Goal: Book appointment/travel/reservation

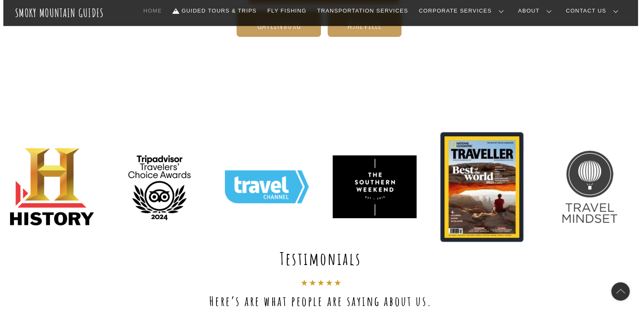
scroll to position [210, 0]
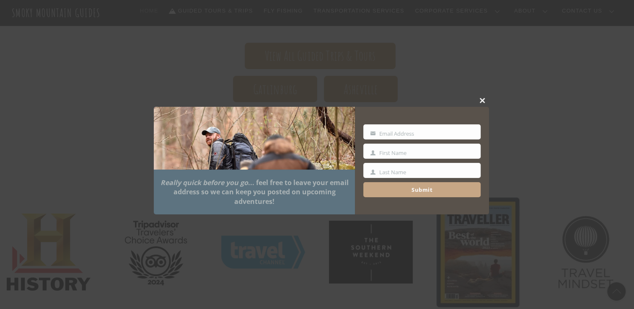
click at [251, 8] on div at bounding box center [317, 154] width 634 height 309
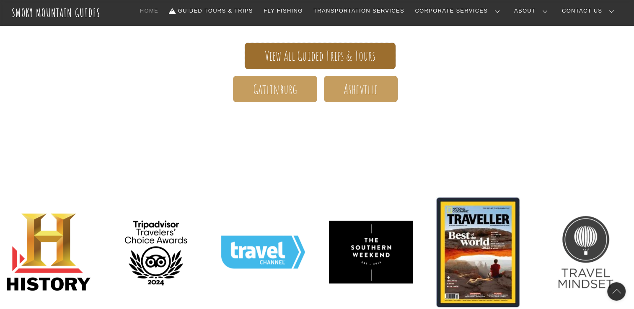
click at [301, 53] on span "View All Guided Trips & Tours" at bounding box center [320, 56] width 111 height 9
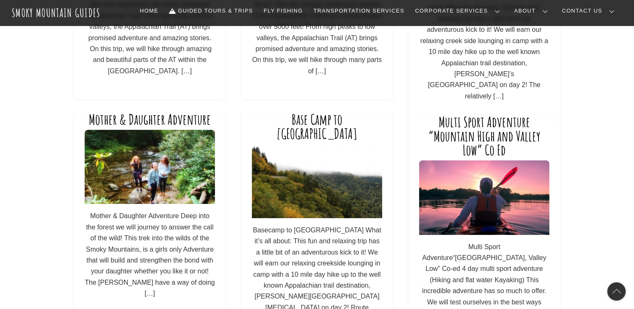
scroll to position [210, 0]
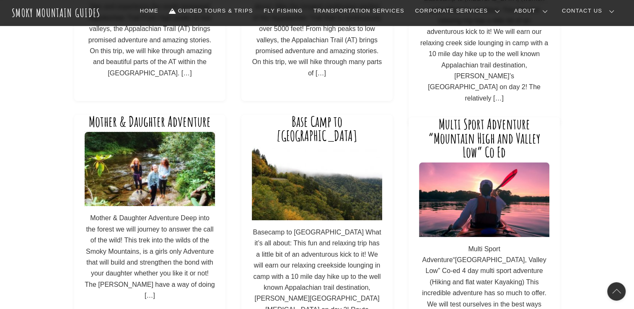
click at [141, 173] on img at bounding box center [150, 169] width 130 height 74
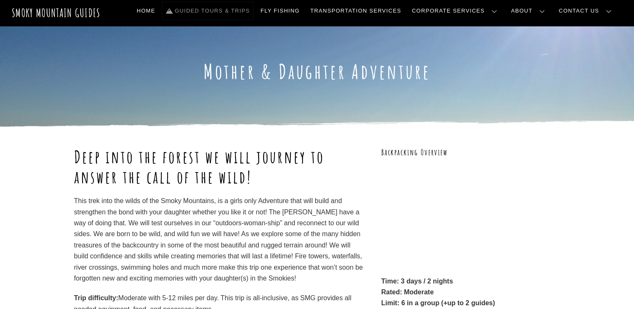
click at [251, 13] on link "Guided Tours & Trips" at bounding box center [208, 11] width 91 height 18
